Goal: Task Accomplishment & Management: Complete application form

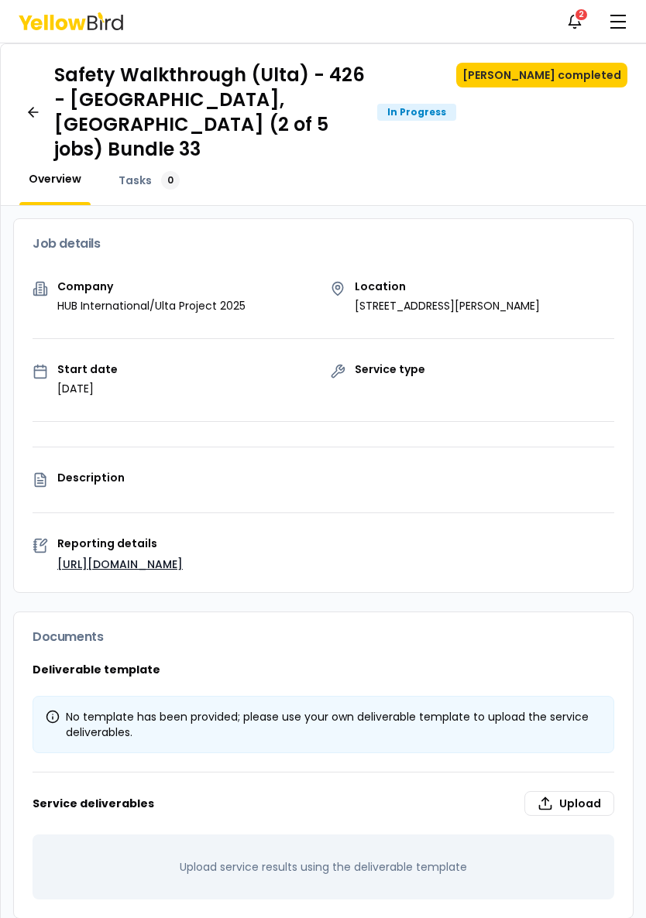
click at [44, 102] on link at bounding box center [33, 112] width 29 height 31
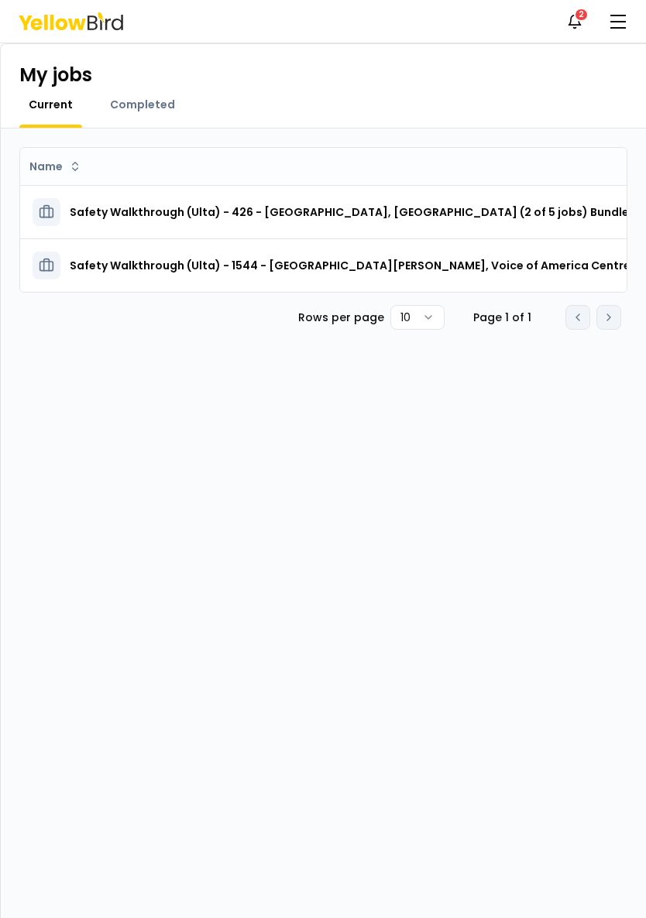
click at [406, 262] on h3 "Safety Walkthrough (Ulta) - 1544 - [GEOGRAPHIC_DATA][PERSON_NAME], Voice of Ame…" at bounding box center [412, 266] width 685 height 28
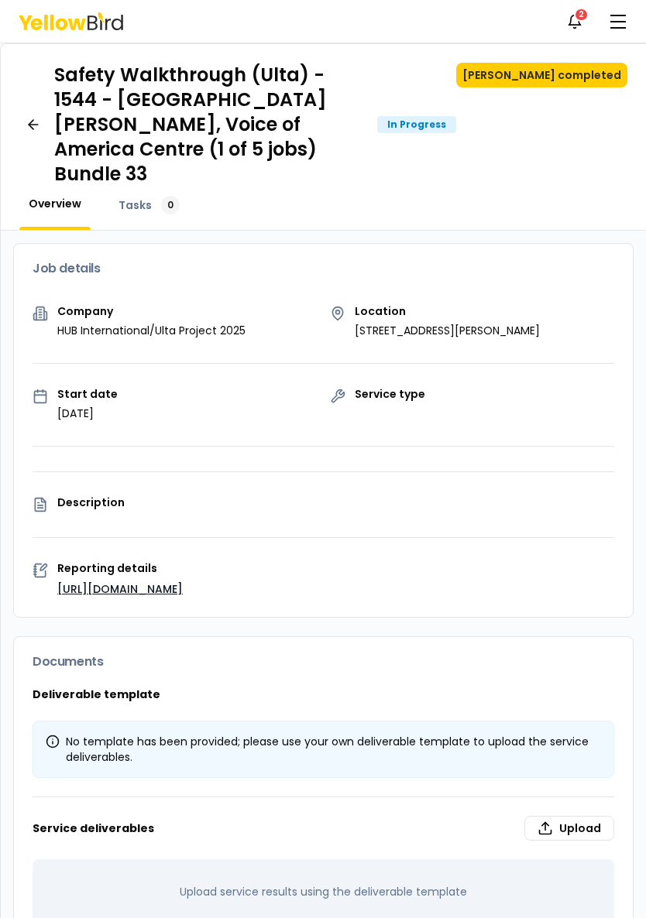
click at [577, 77] on button "[PERSON_NAME] completed" at bounding box center [541, 75] width 171 height 25
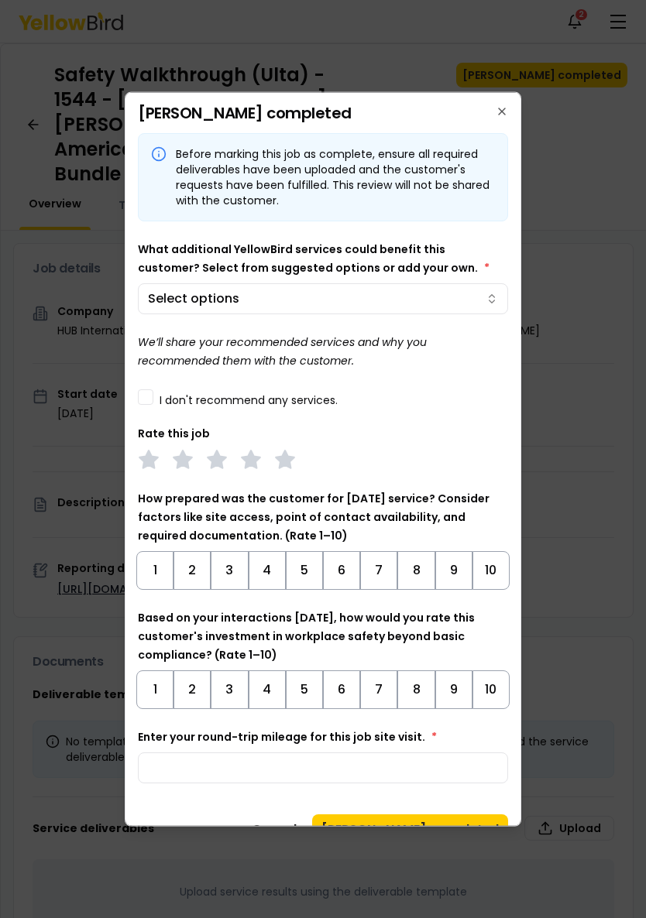
click at [470, 290] on div at bounding box center [323, 459] width 646 height 918
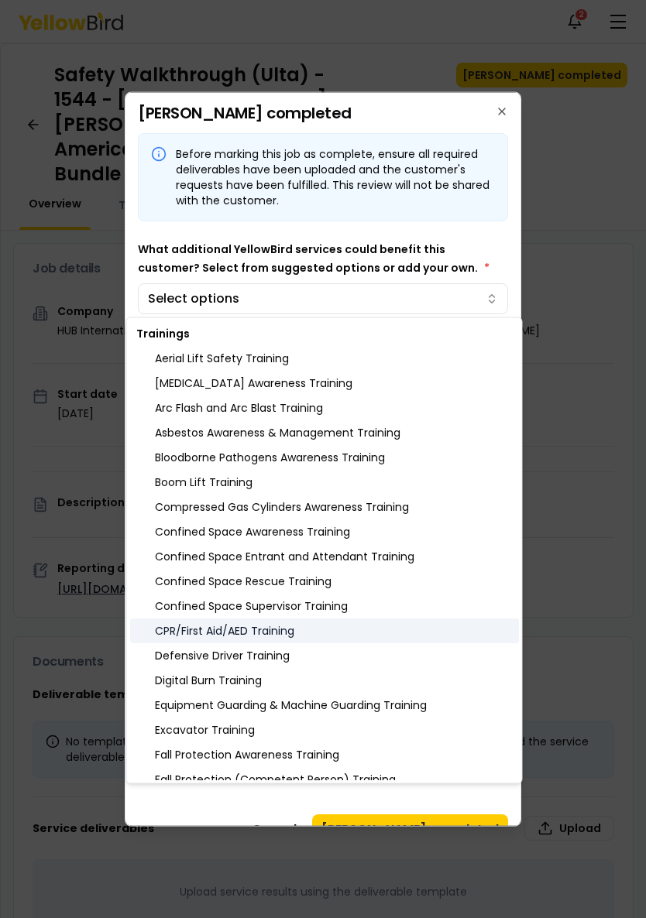
click at [284, 629] on div "CPR/First Aid/AED Training" at bounding box center [324, 630] width 389 height 25
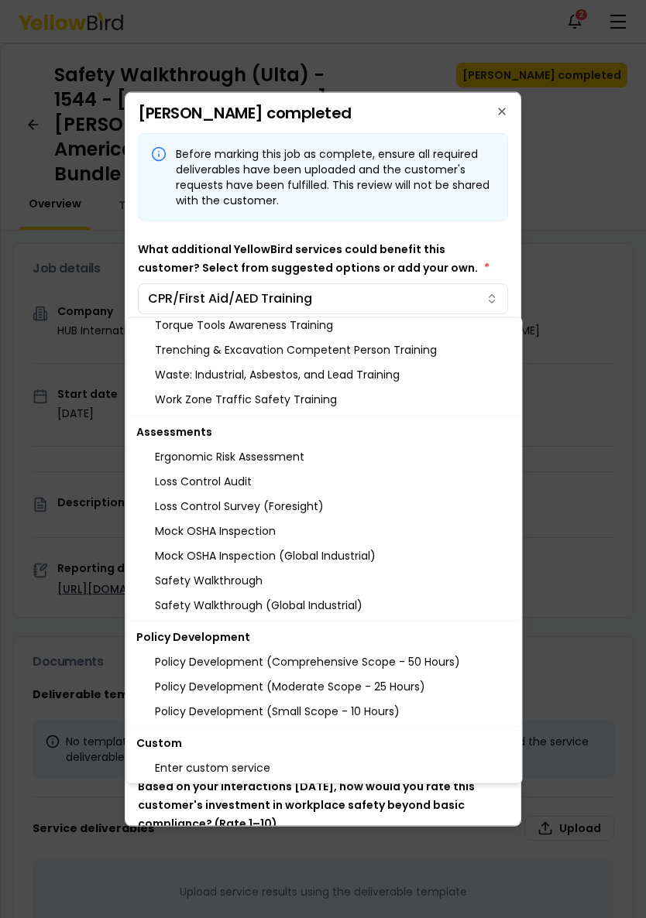
scroll to position [1519, 0]
click at [502, 108] on div at bounding box center [323, 459] width 646 height 918
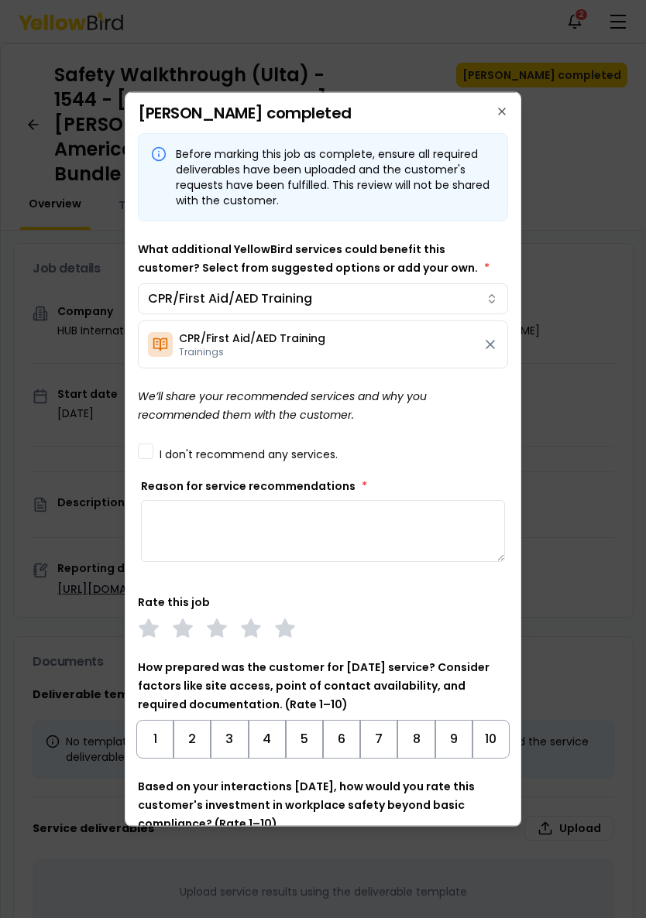
click at [304, 532] on textarea "Reason for service recommendations *" at bounding box center [323, 531] width 364 height 62
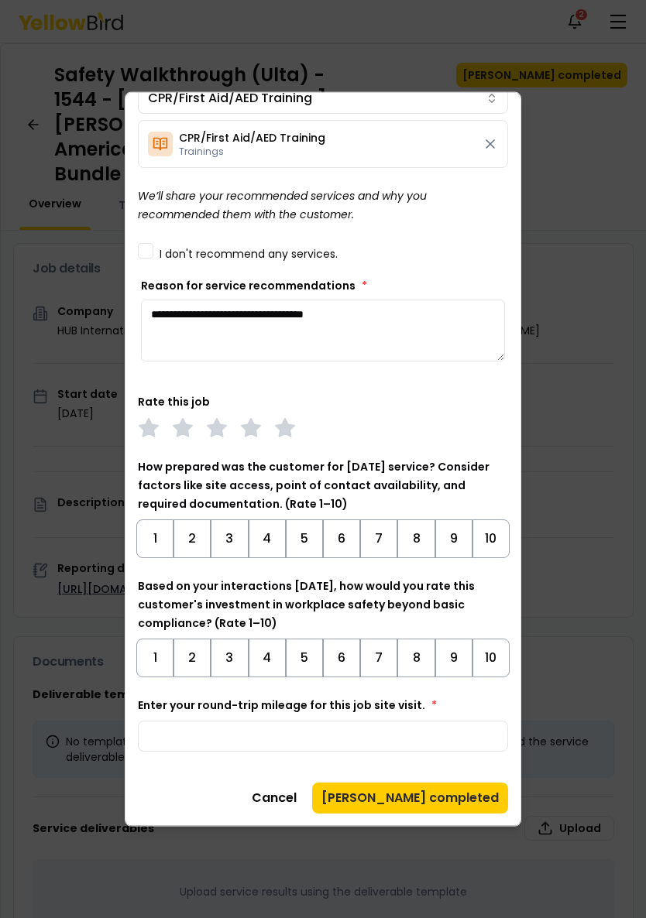
scroll to position [200, 0]
type textarea "**********"
click at [278, 420] on icon at bounding box center [285, 428] width 22 height 22
click at [440, 543] on button "9" at bounding box center [453, 538] width 37 height 39
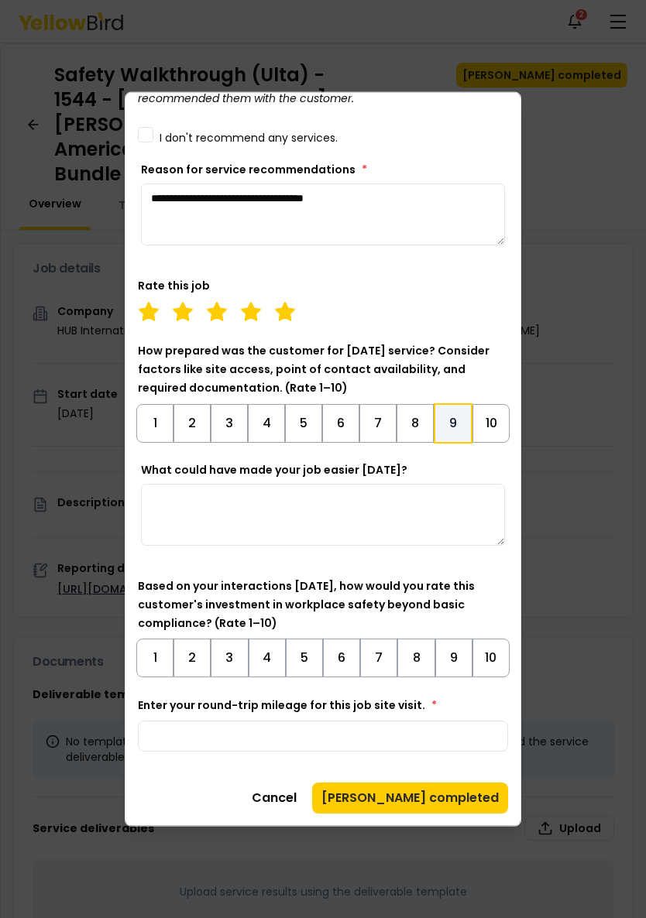
scroll to position [317, 0]
click at [450, 656] on button "9" at bounding box center [453, 658] width 37 height 39
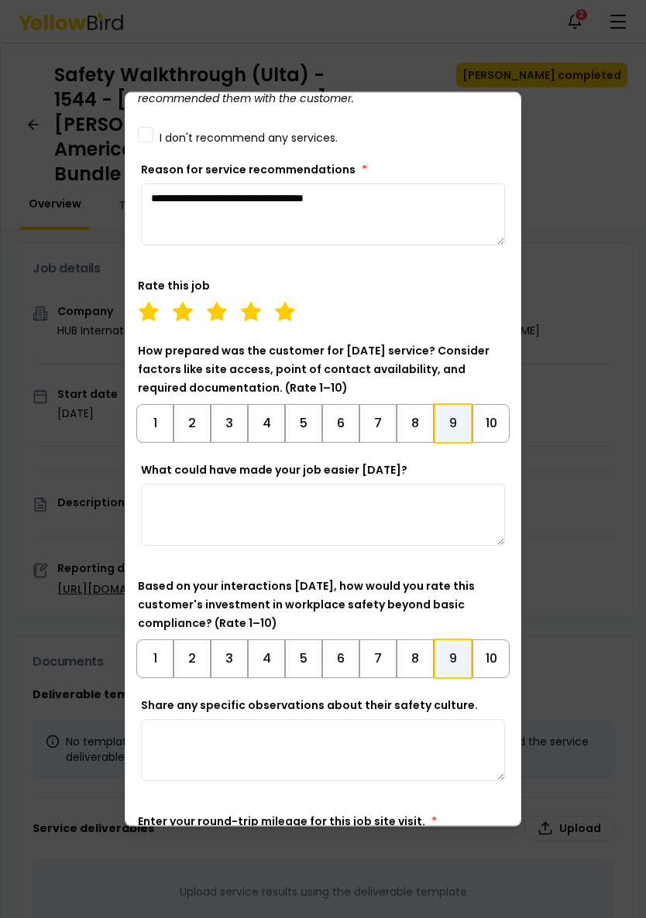
click at [407, 509] on textarea "What could have made your job easier [DATE]?" at bounding box center [323, 515] width 364 height 62
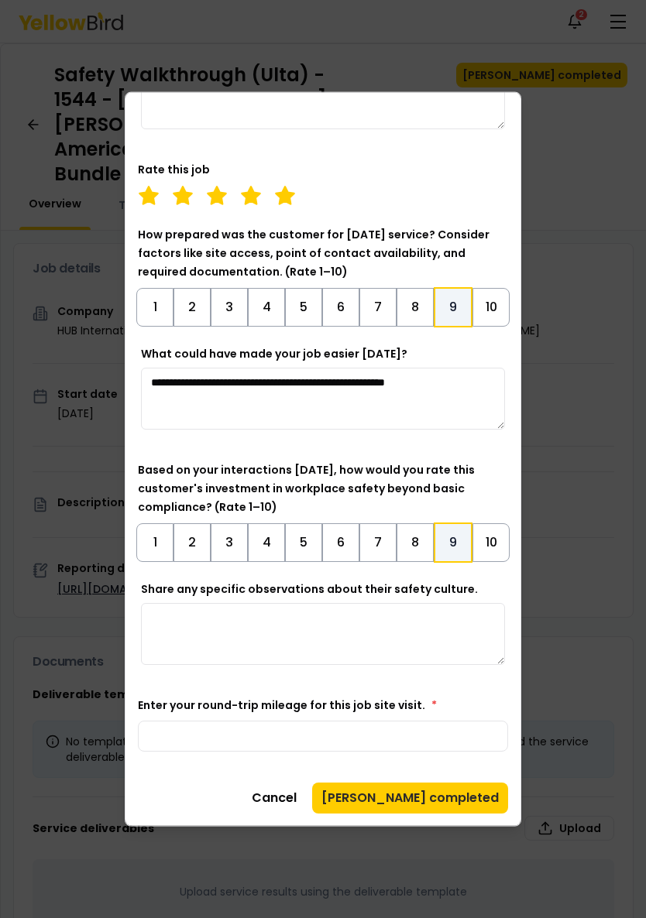
scroll to position [433, 0]
type textarea "**********"
click at [455, 535] on button "9" at bounding box center [452, 543] width 39 height 40
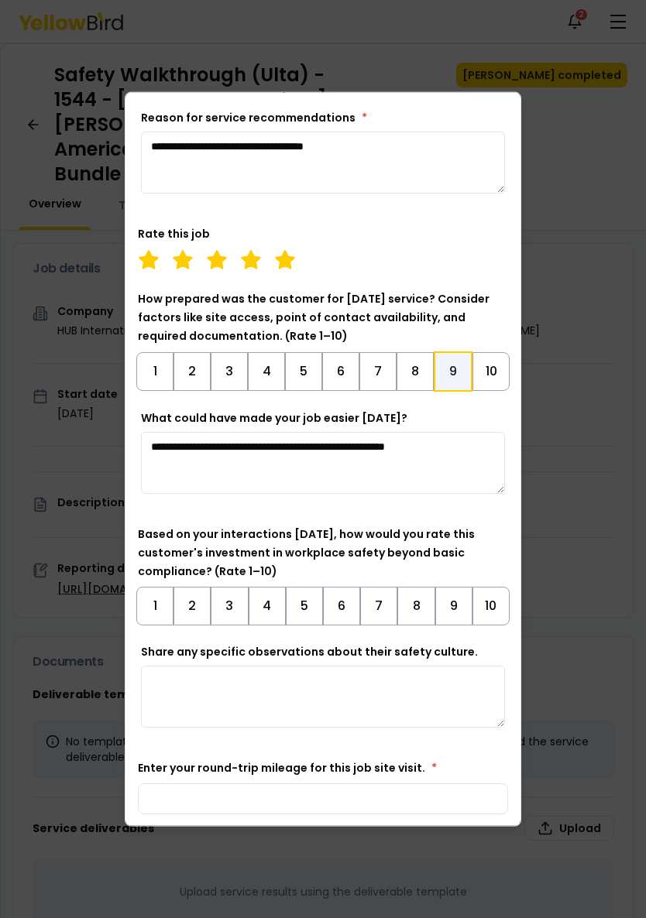
scroll to position [317, 0]
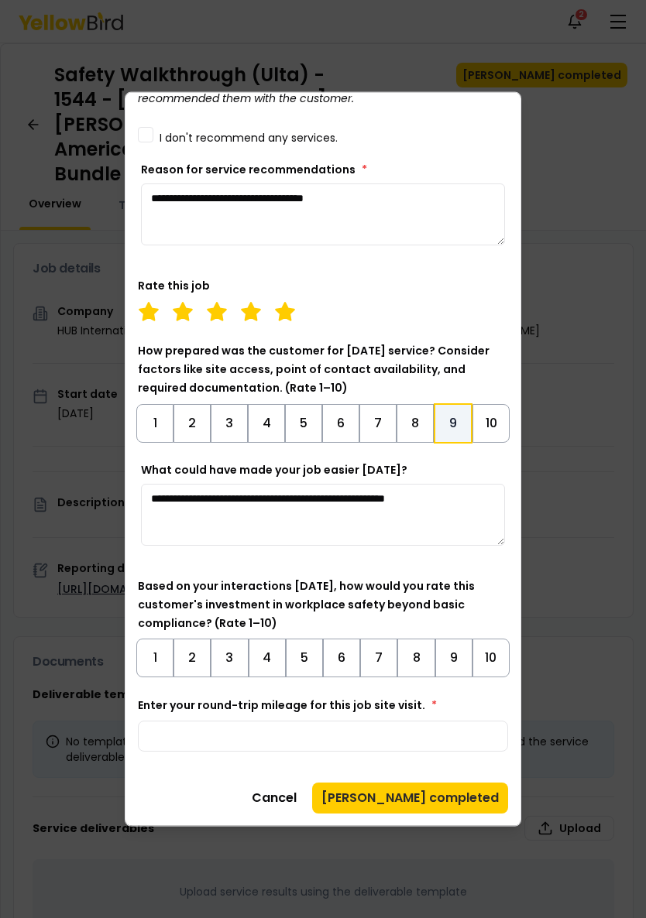
click at [450, 660] on button "9" at bounding box center [453, 658] width 37 height 39
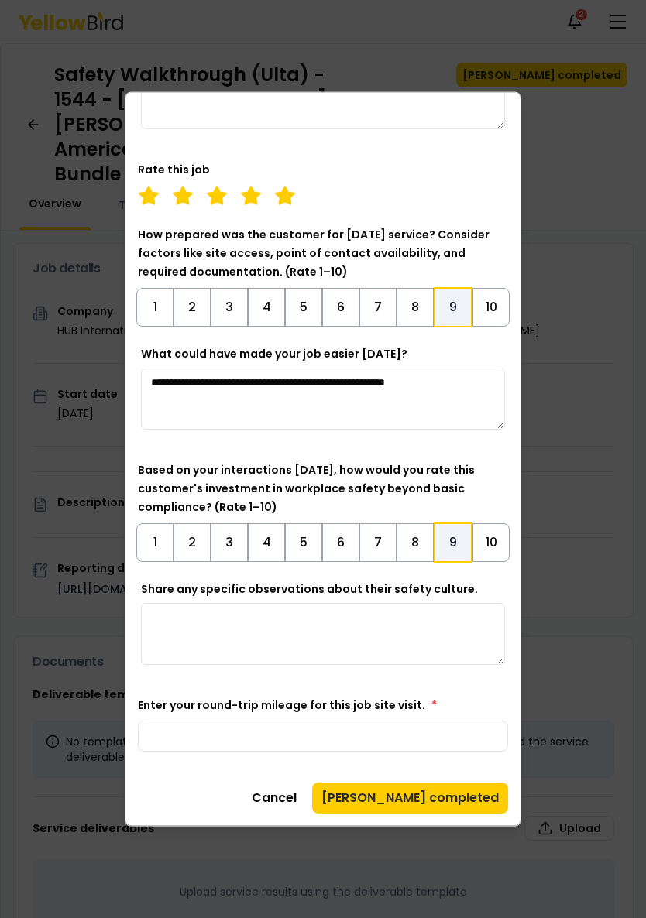
scroll to position [433, 0]
click at [423, 733] on input "Enter your round-trip mileage for this job site visit. *" at bounding box center [323, 736] width 370 height 31
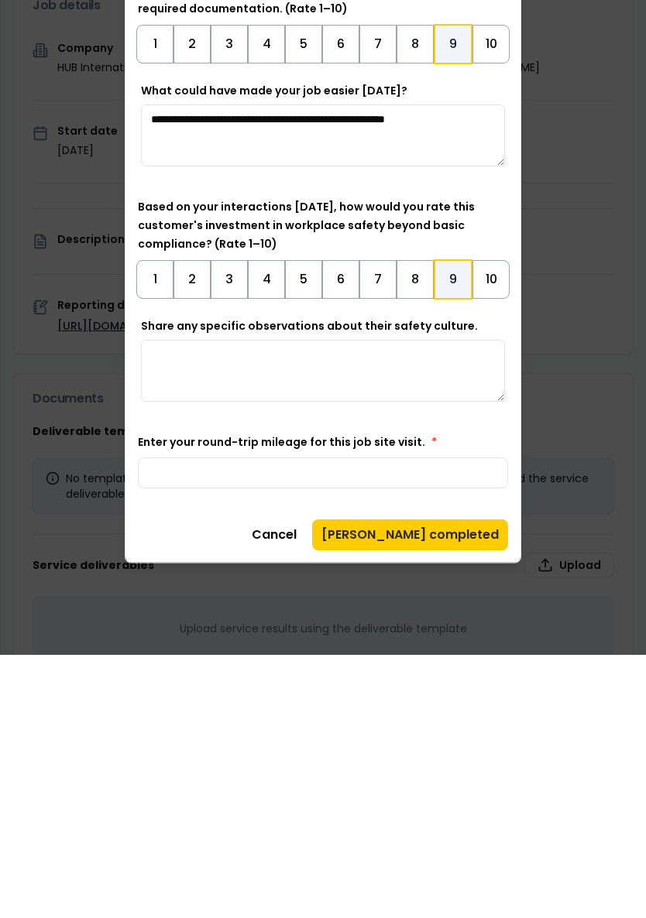
type input "**"
click at [478, 783] on button "[PERSON_NAME] completed" at bounding box center [410, 798] width 196 height 31
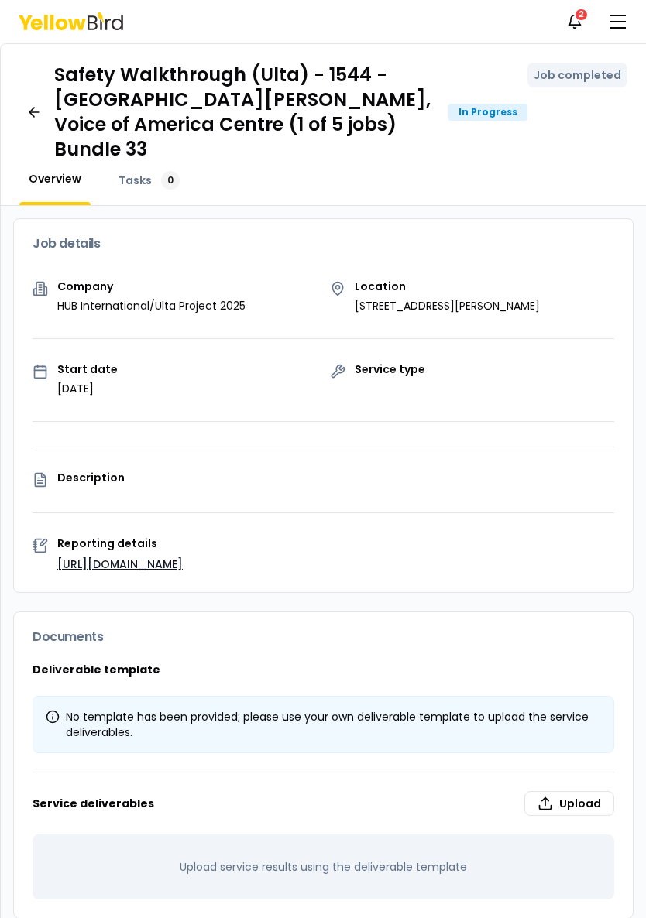
scroll to position [0, 0]
click at [27, 110] on link at bounding box center [33, 112] width 29 height 31
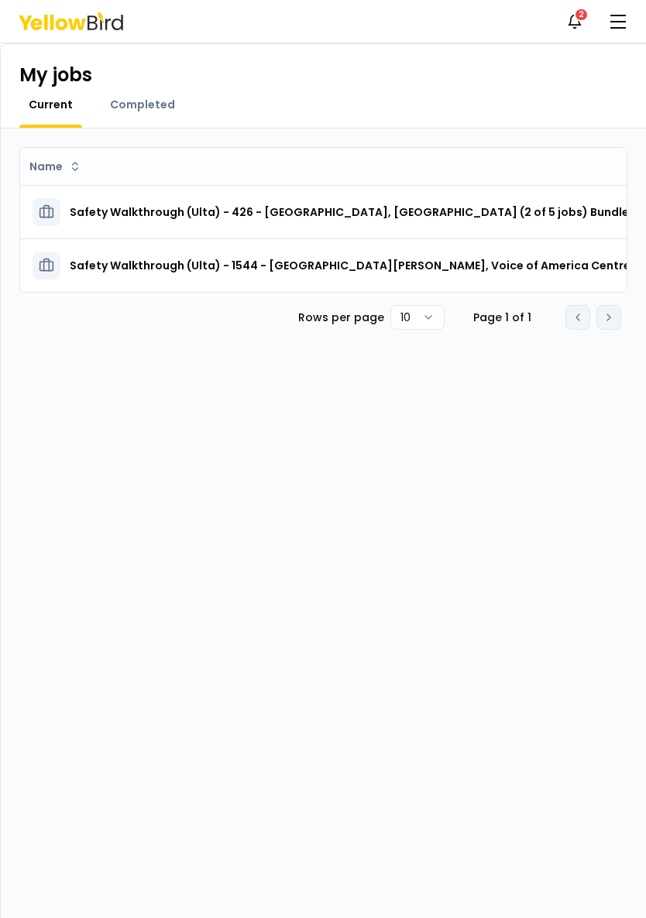
click at [392, 208] on h3 "Safety Walkthrough (Ulta) - 426 - [GEOGRAPHIC_DATA], [GEOGRAPHIC_DATA] (2 of 5 …" at bounding box center [357, 212] width 575 height 28
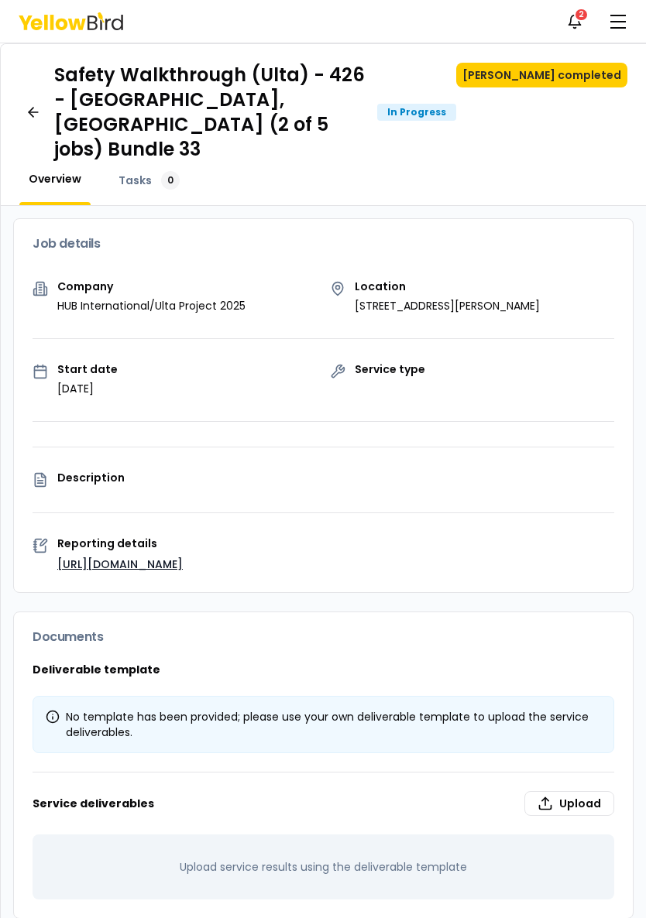
click at [183, 557] on link "[URL][DOMAIN_NAME]" at bounding box center [119, 564] width 125 height 15
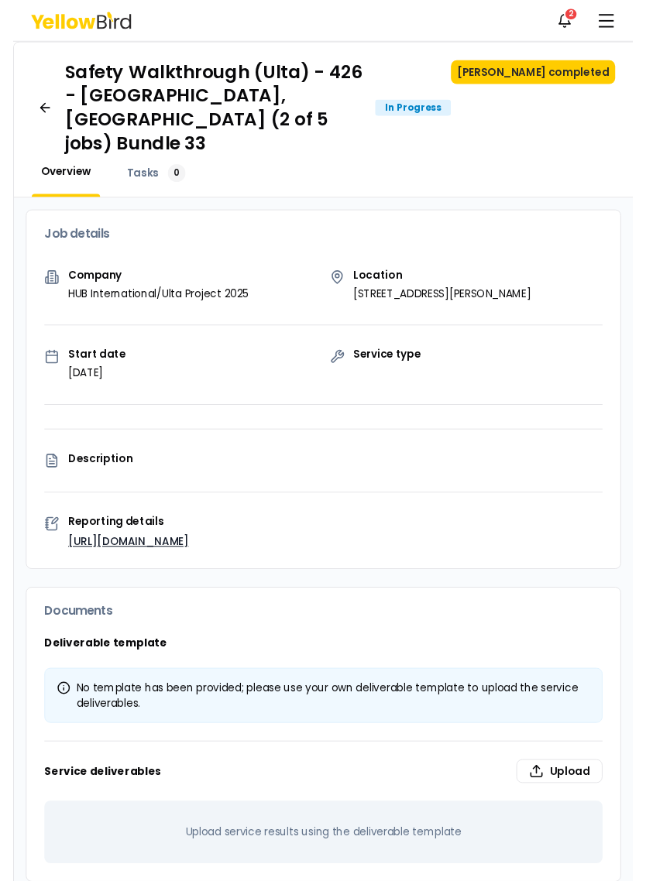
scroll to position [37, 0]
